Goal: Task Accomplishment & Management: Use online tool/utility

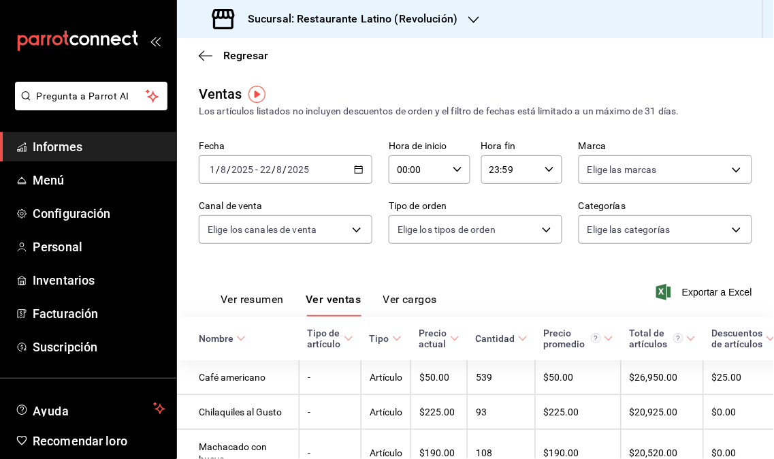
click at [88, 153] on span "Informes" at bounding box center [99, 146] width 133 height 18
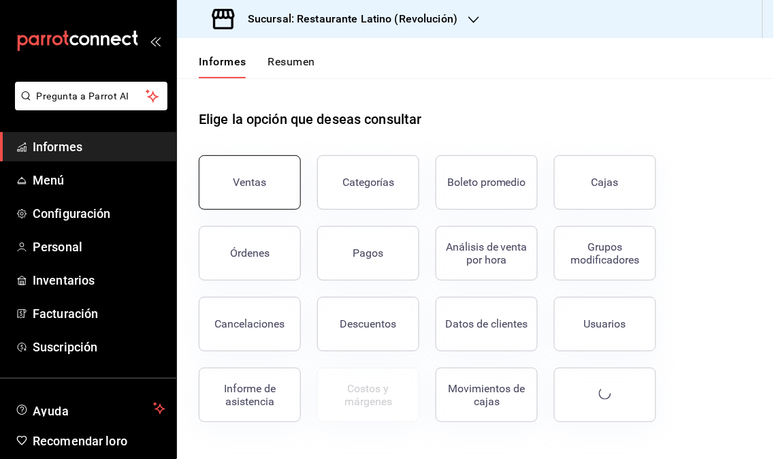
click at [234, 193] on button "Ventas" at bounding box center [250, 182] width 102 height 54
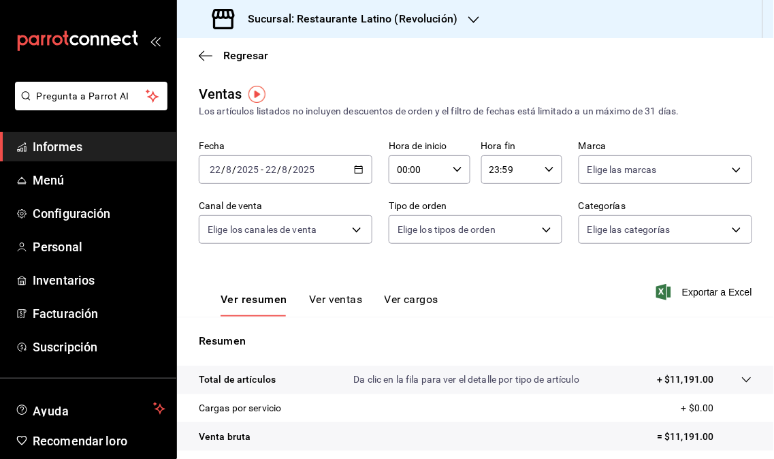
click at [465, 29] on div "Sucursal: Restaurante Latino (Revolución)" at bounding box center [336, 19] width 297 height 38
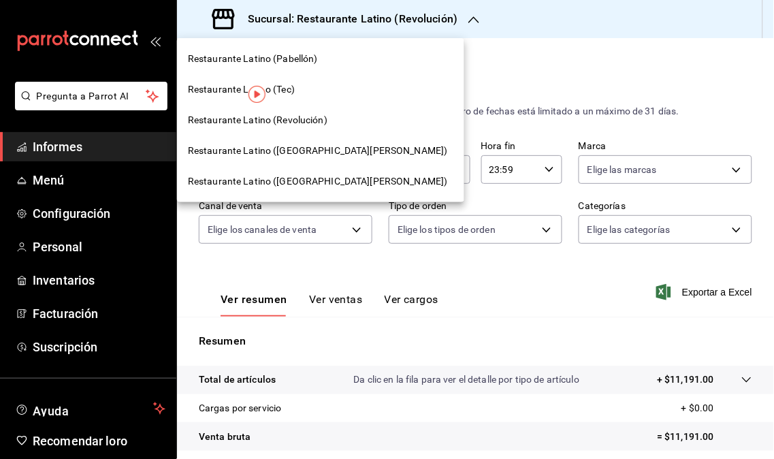
click at [300, 146] on font "Restaurante Latino ([GEOGRAPHIC_DATA][PERSON_NAME])" at bounding box center [318, 150] width 260 height 11
